Goal: Task Accomplishment & Management: Manage account settings

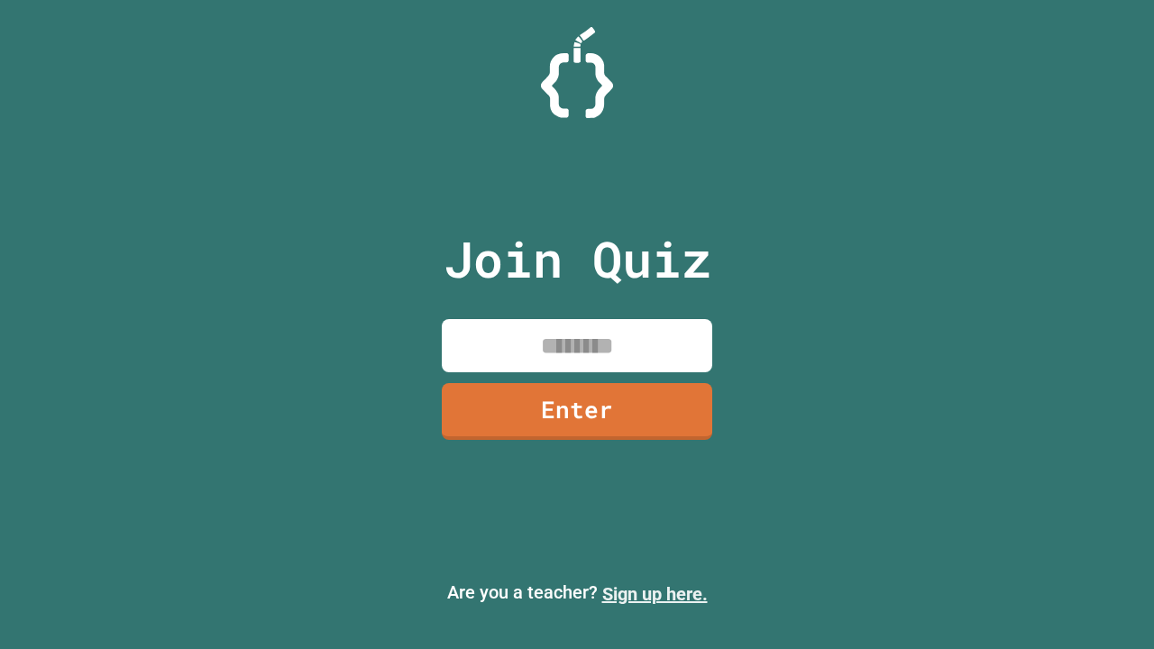
click at [655, 594] on link "Sign up here." at bounding box center [655, 595] width 106 height 22
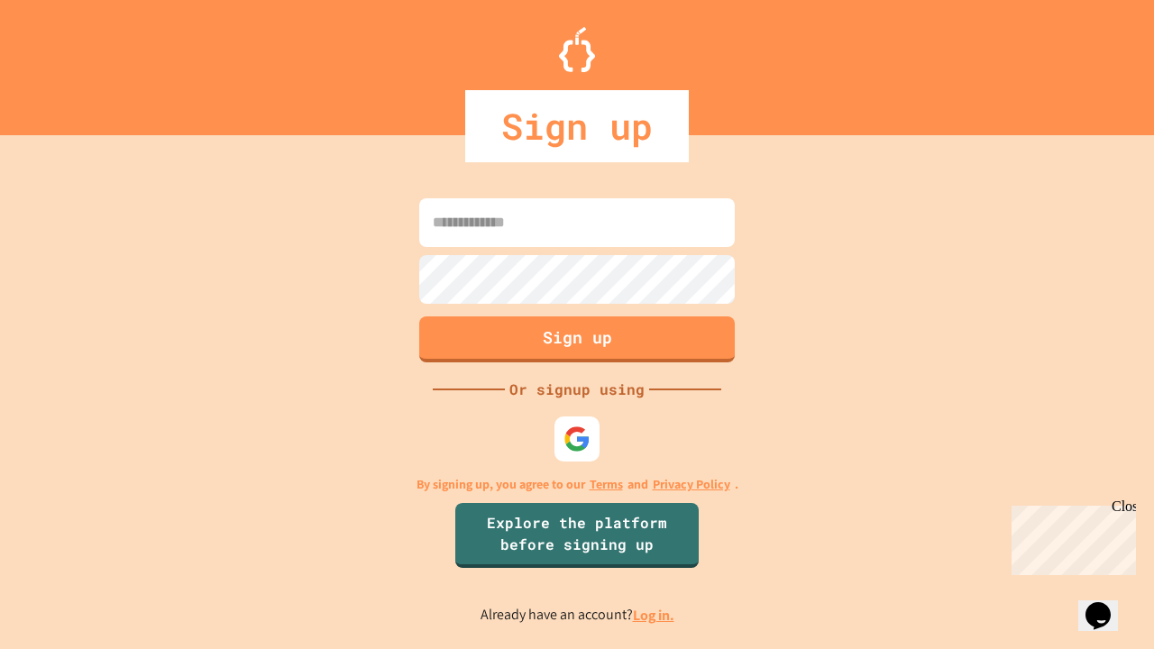
click at [655, 615] on link "Log in." at bounding box center [653, 615] width 41 height 19
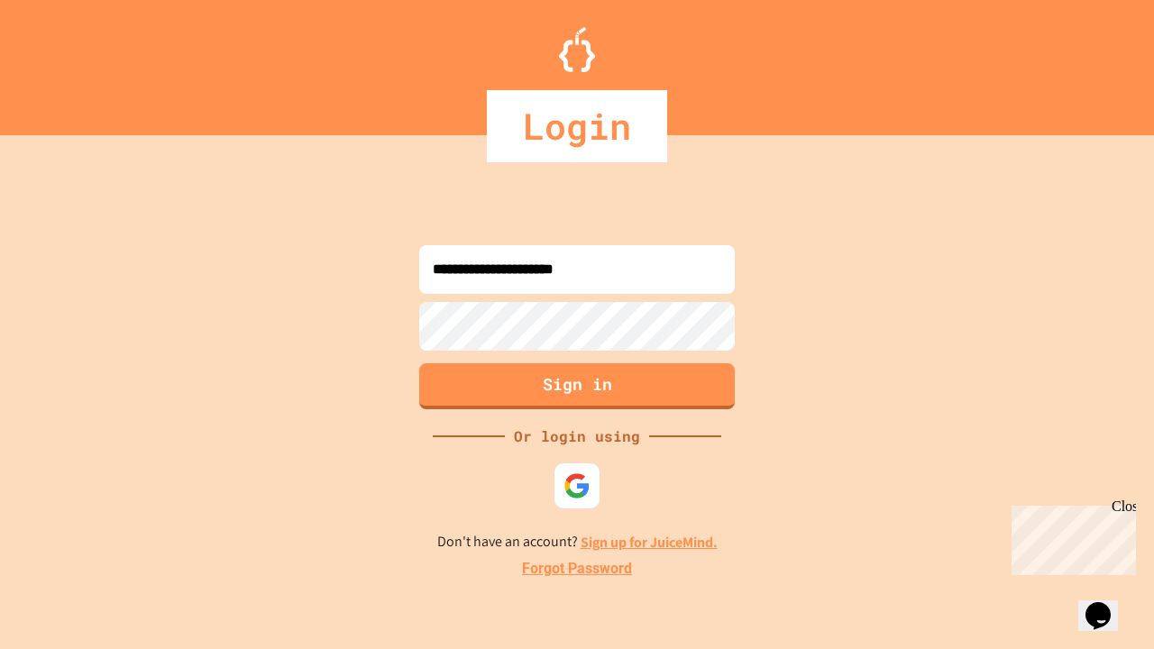
type input "**********"
